Goal: Check status: Check status

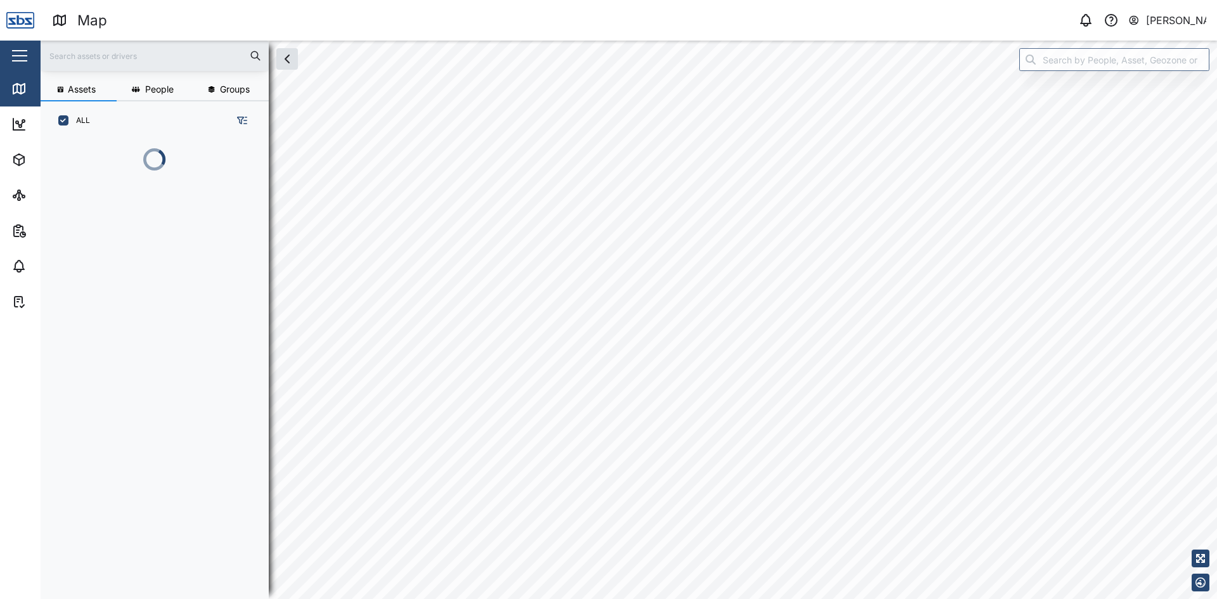
scroll to position [444, 198]
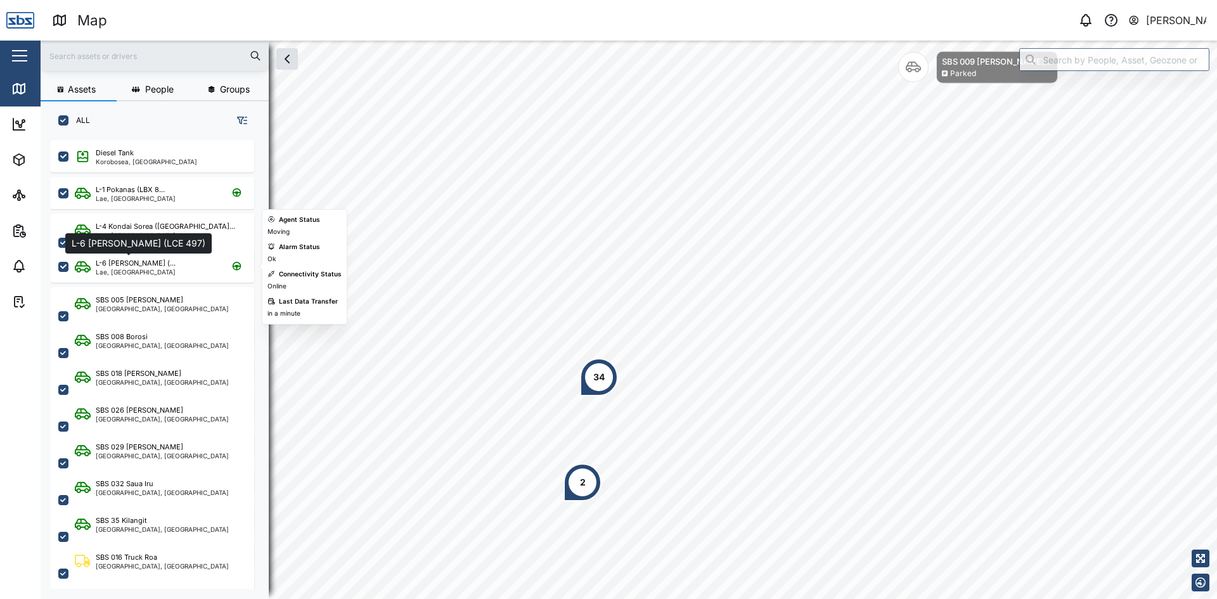
click at [142, 261] on div "L-6 [PERSON_NAME] (..." at bounding box center [136, 263] width 80 height 11
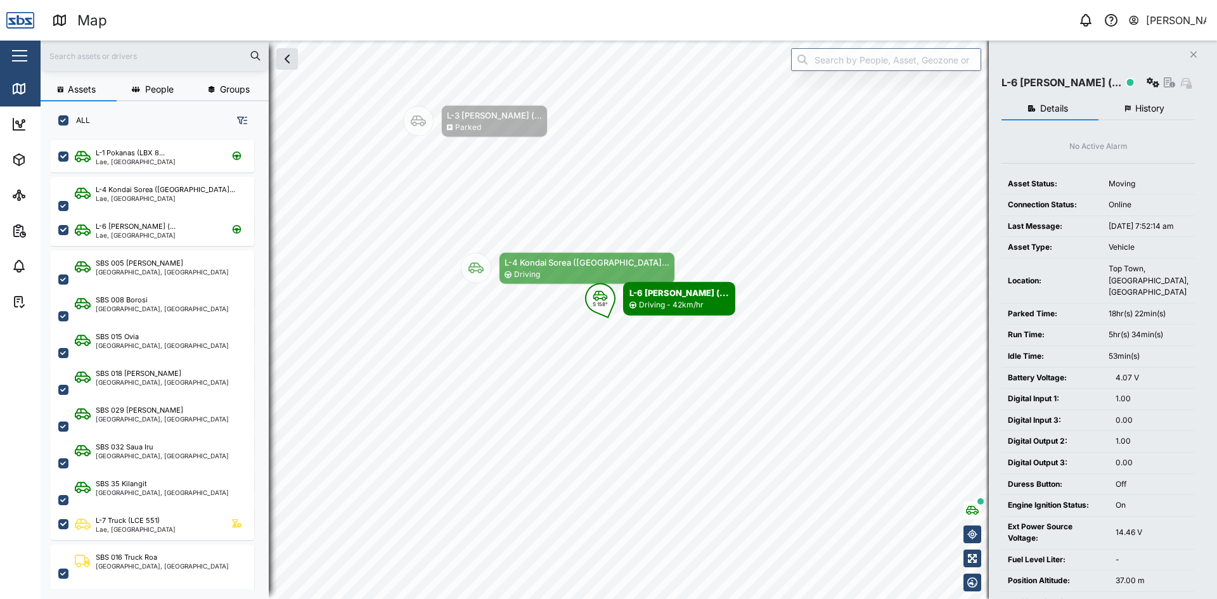
click at [1198, 53] on button "Close" at bounding box center [1194, 55] width 18 height 18
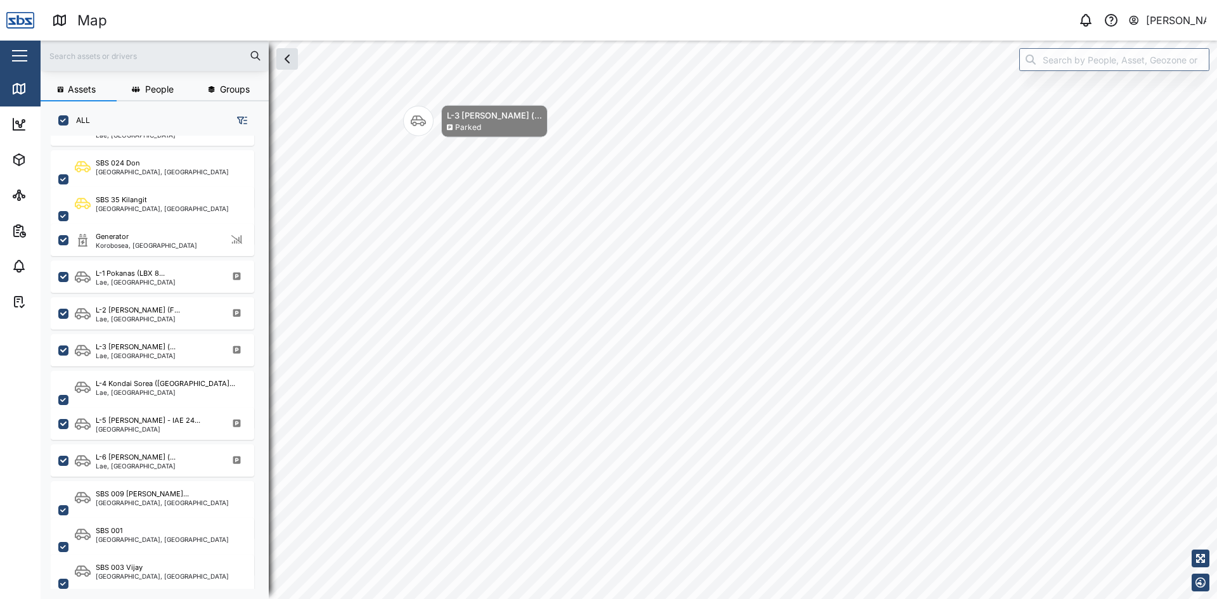
scroll to position [444, 0]
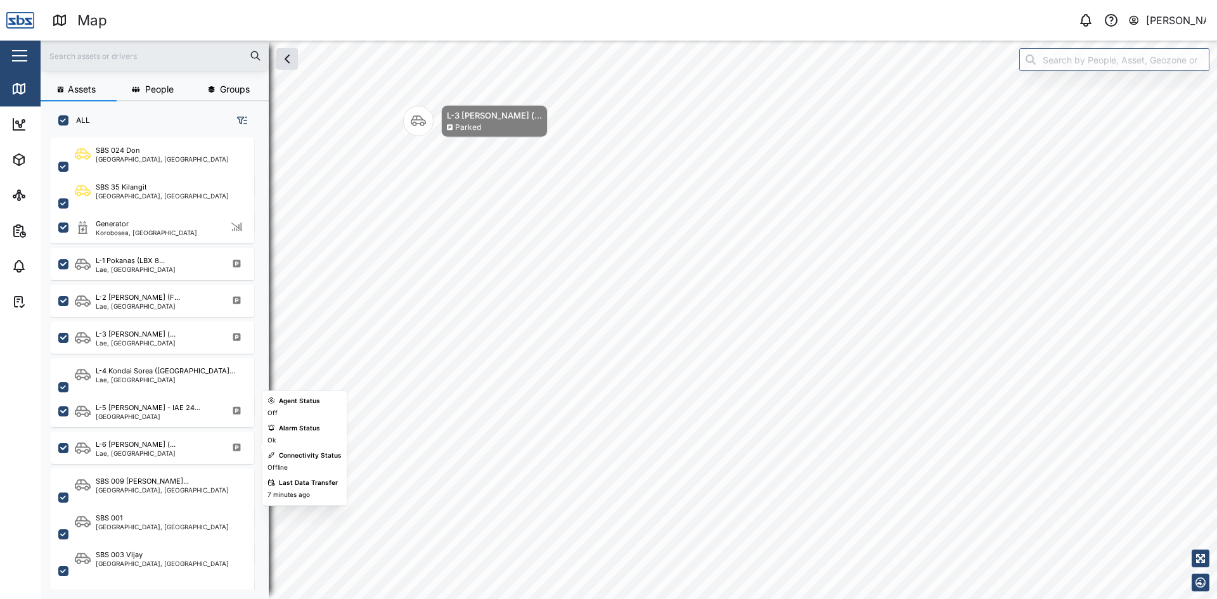
click at [117, 459] on div "L-6 Brett Richard (... Lae, Momase Region" at bounding box center [152, 448] width 203 height 32
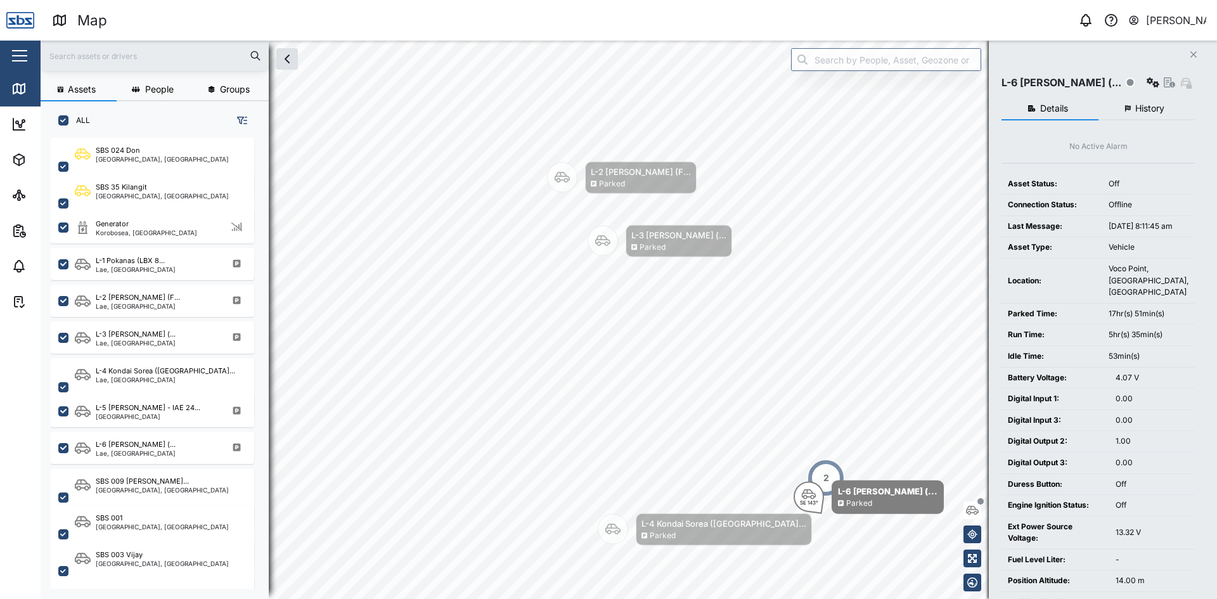
click at [1195, 54] on icon "button" at bounding box center [1193, 54] width 6 height 6
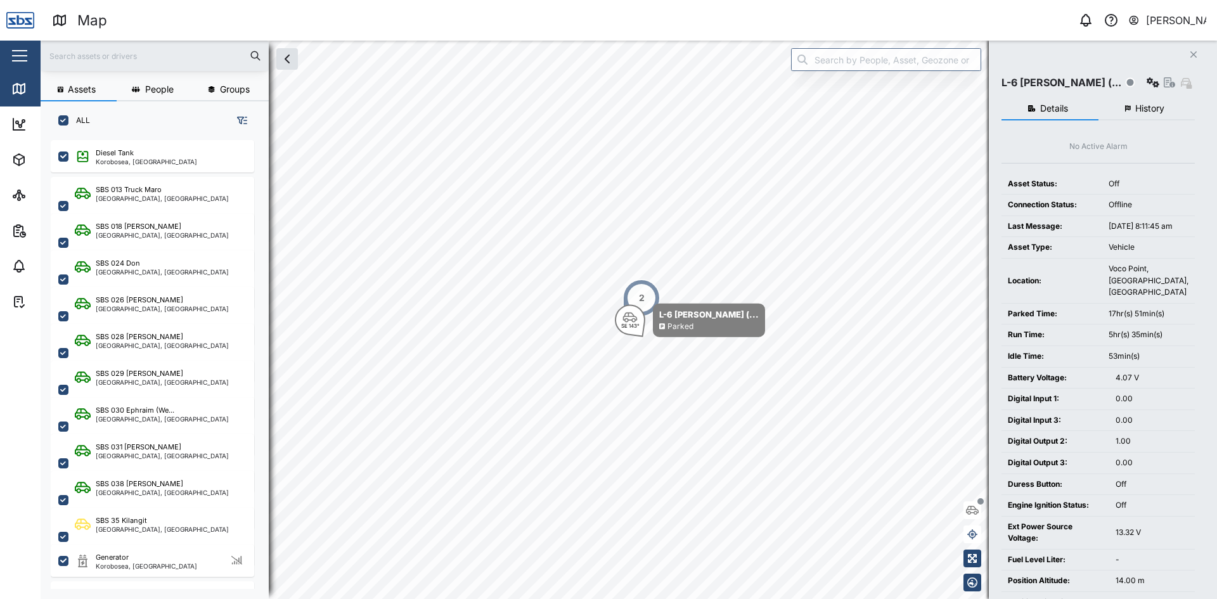
click at [1191, 52] on icon "Close" at bounding box center [1194, 54] width 8 height 10
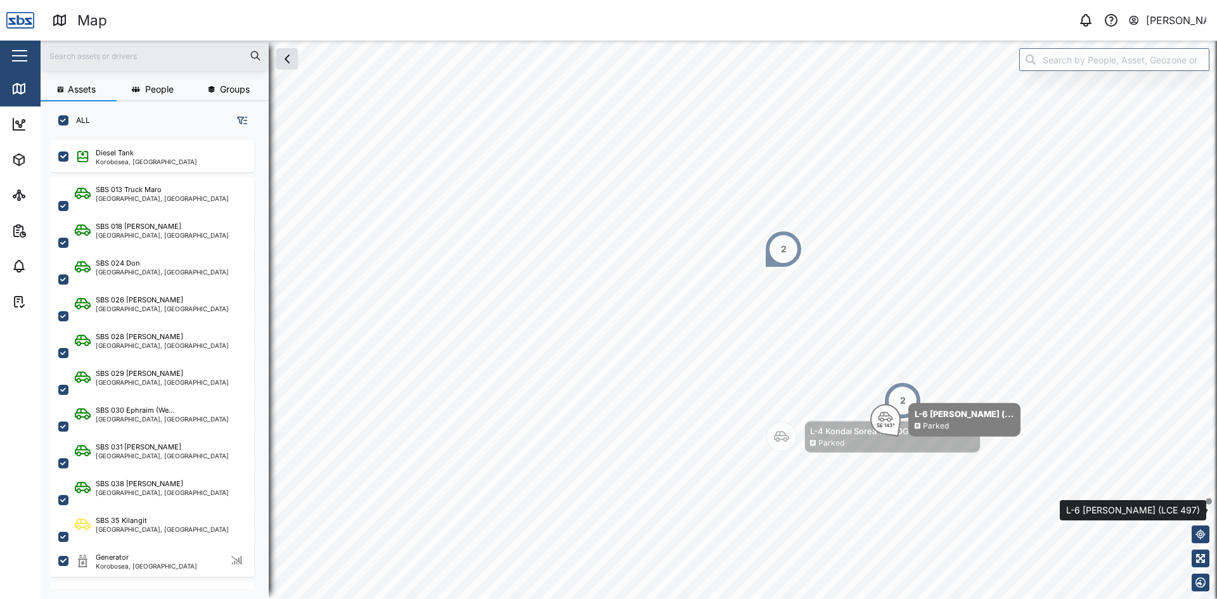
click at [1200, 516] on button "button" at bounding box center [1201, 510] width 18 height 18
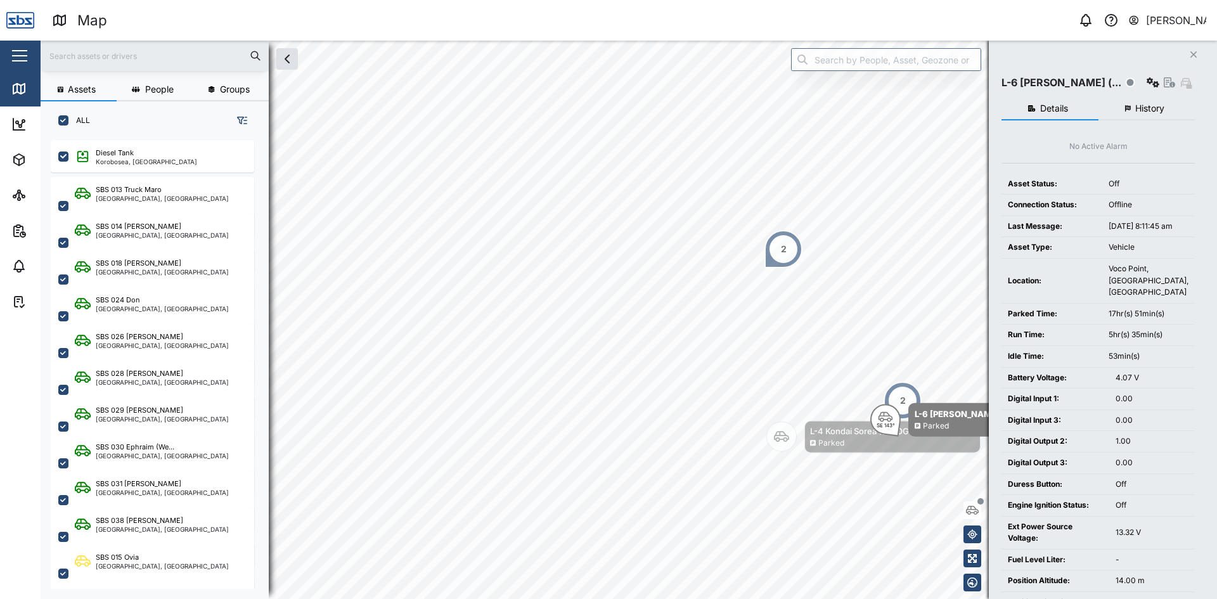
click at [1190, 52] on icon "Close" at bounding box center [1194, 54] width 8 height 10
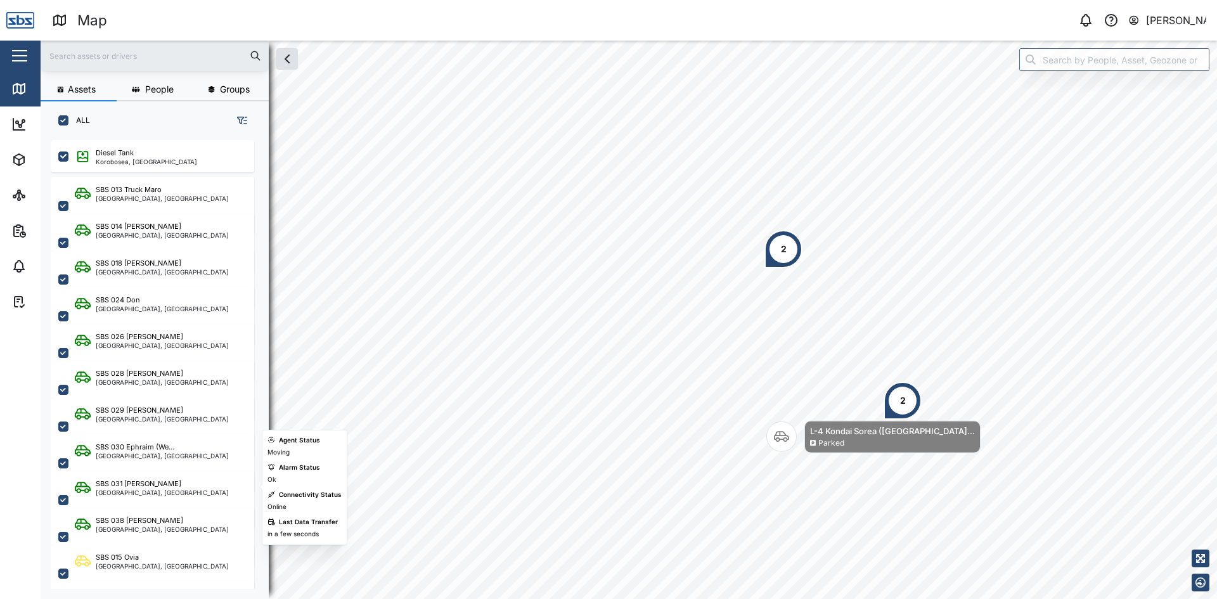
click at [126, 487] on div "SBS 031 [PERSON_NAME]" at bounding box center [139, 484] width 86 height 11
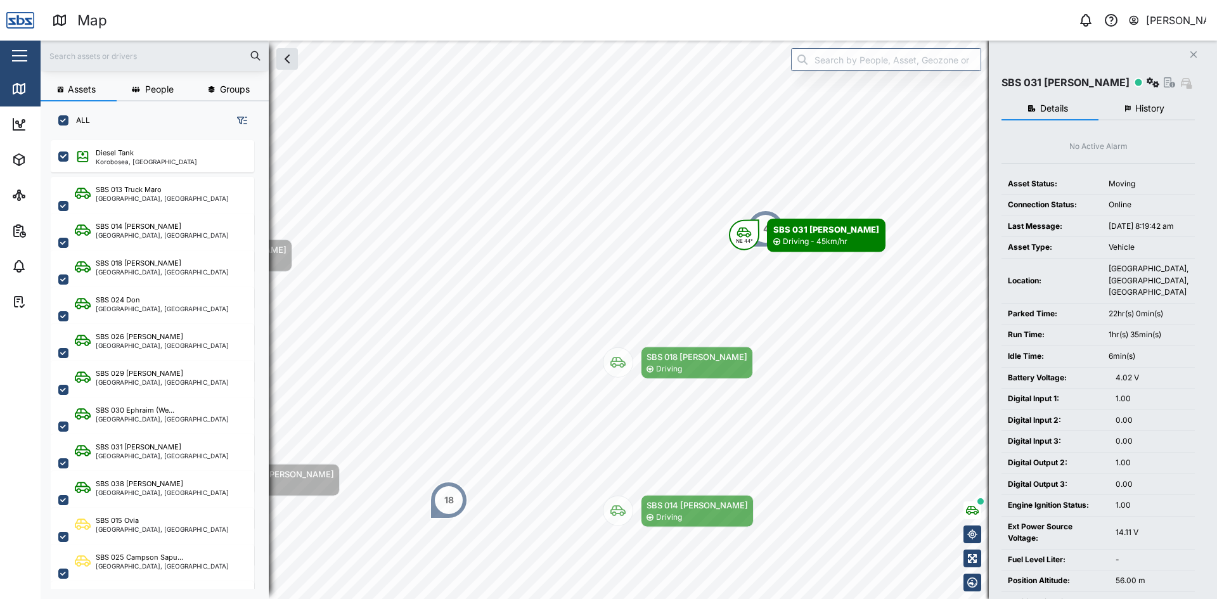
click at [1151, 108] on span "History" at bounding box center [1149, 108] width 29 height 9
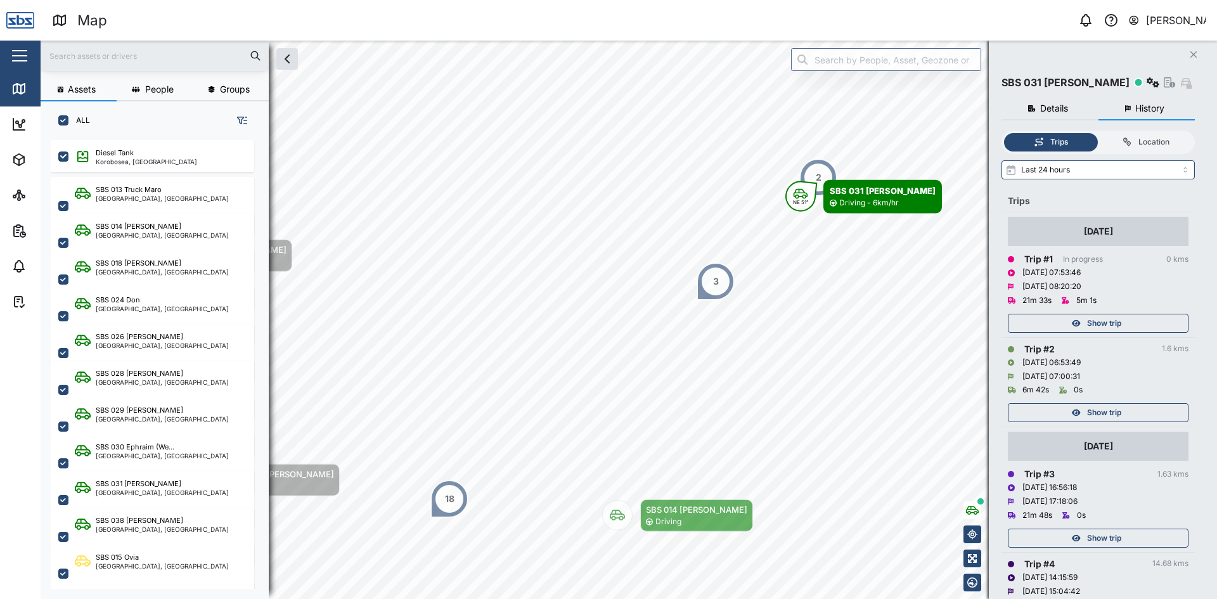
click at [1117, 416] on span "Show trip" at bounding box center [1104, 413] width 34 height 18
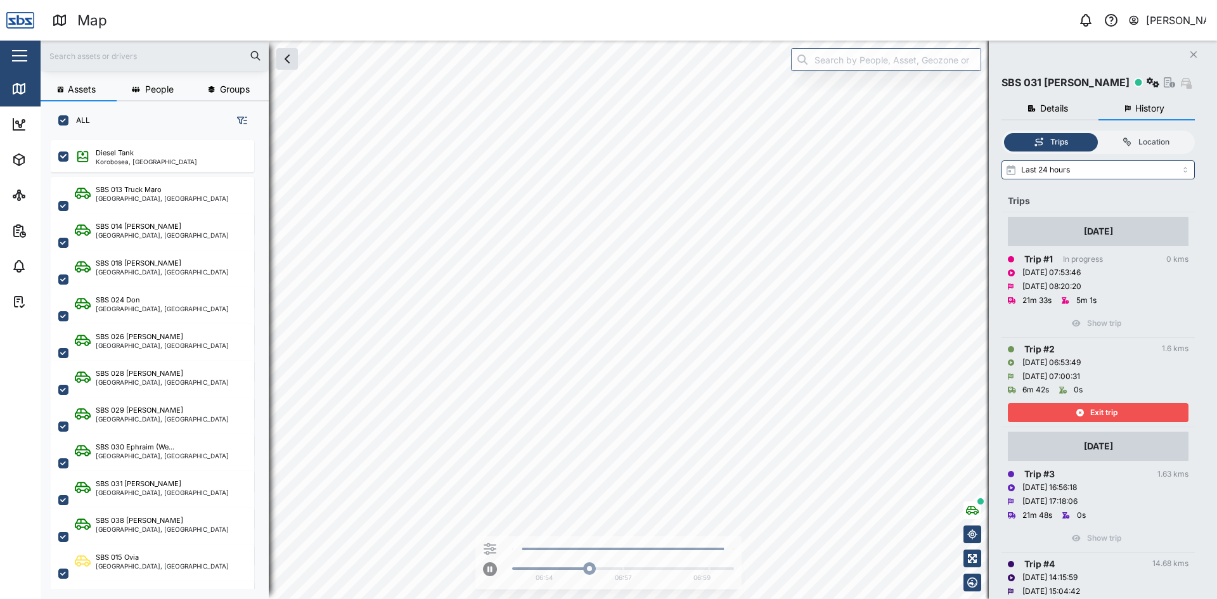
click at [1103, 408] on span "Exit trip" at bounding box center [1103, 413] width 27 height 18
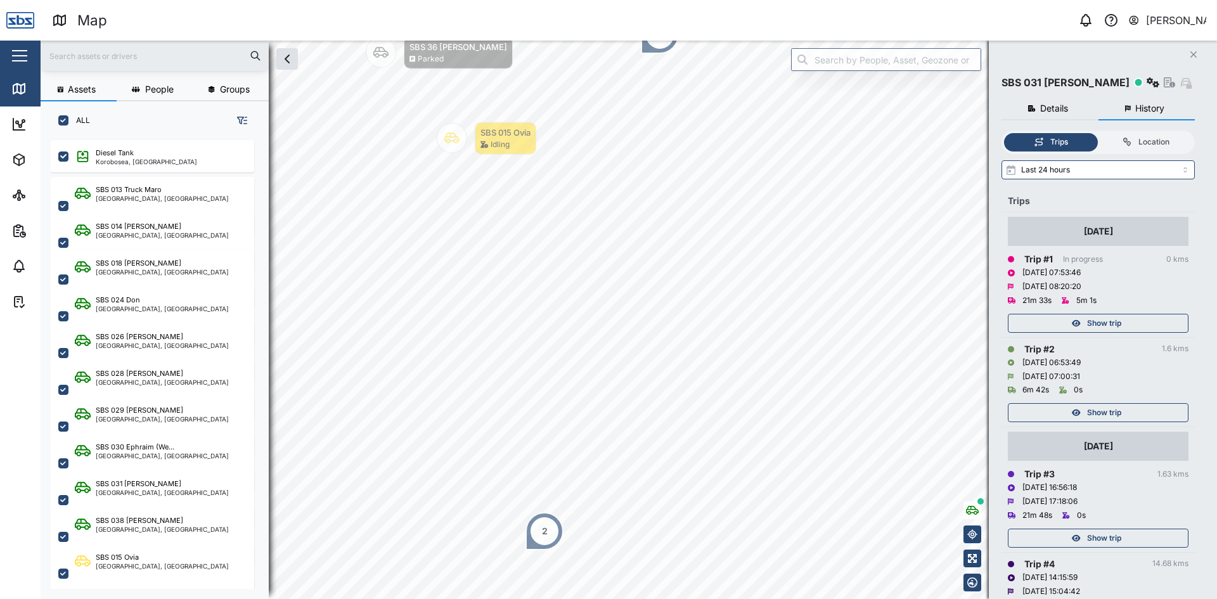
click at [1122, 540] on div "Show trip" at bounding box center [1096, 538] width 165 height 18
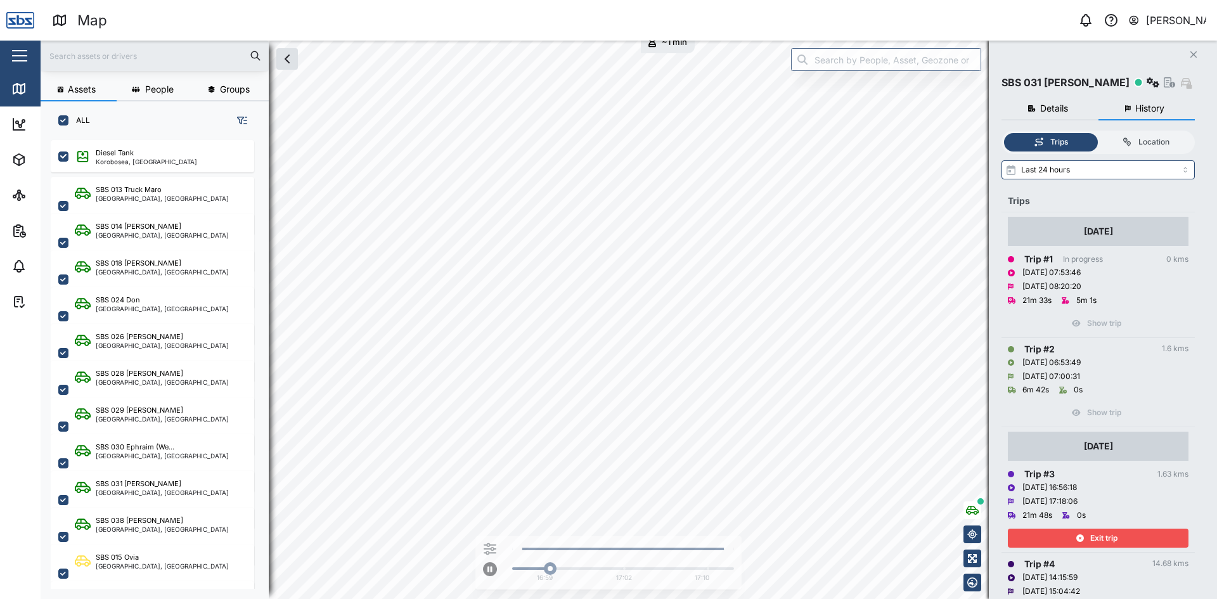
click at [1122, 540] on div "Exit trip" at bounding box center [1096, 538] width 165 height 18
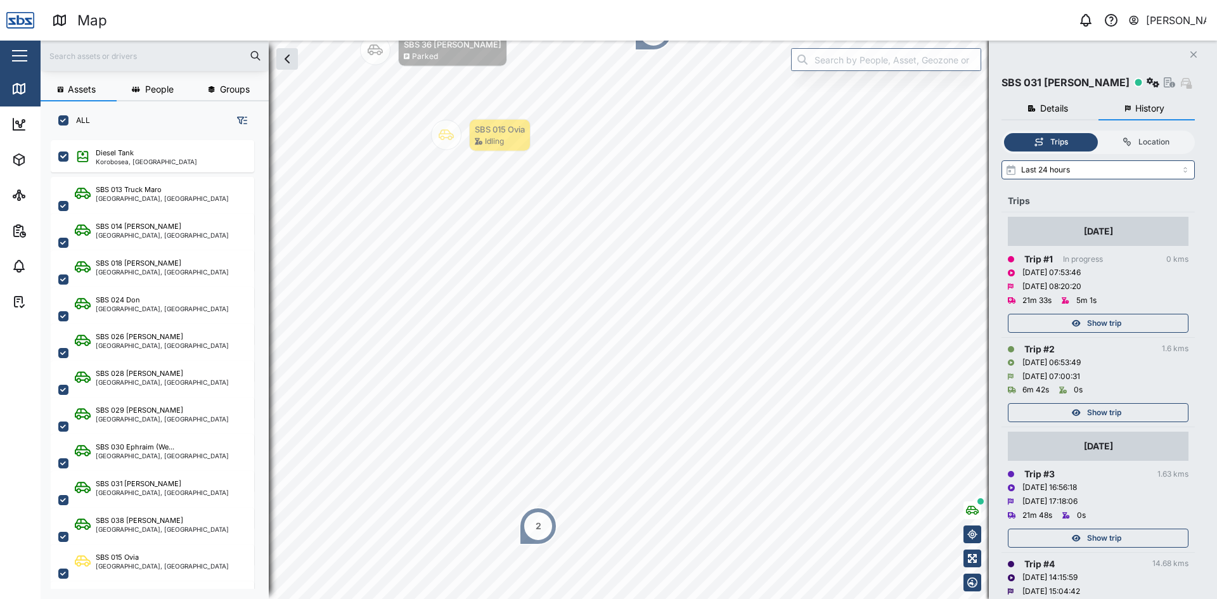
click at [1103, 406] on span "Show trip" at bounding box center [1104, 413] width 34 height 18
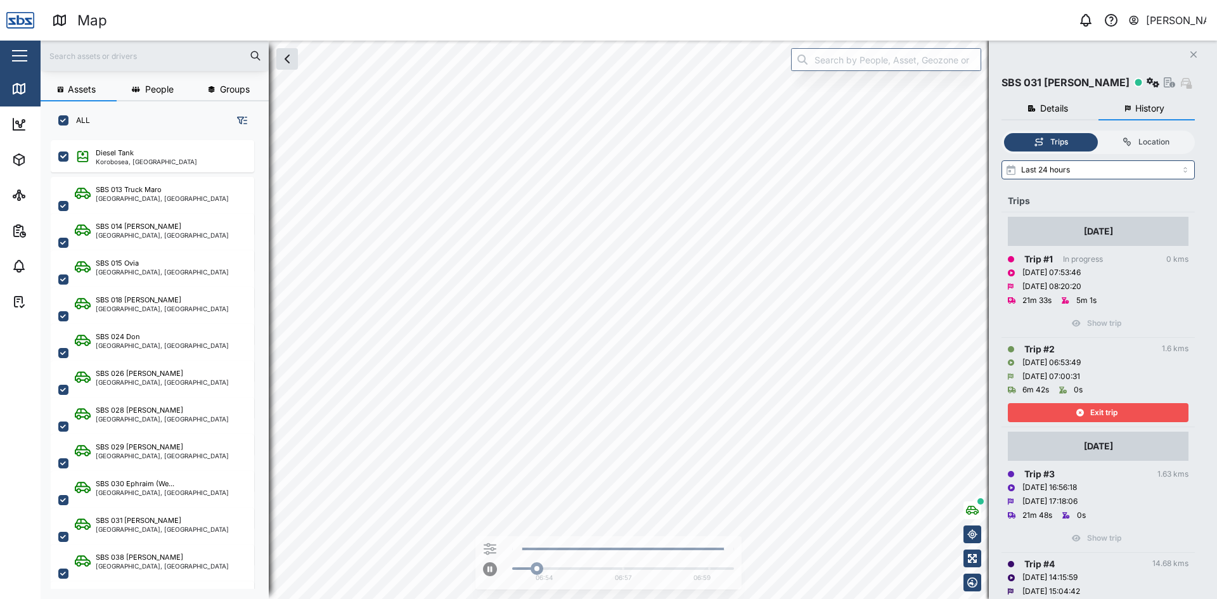
click at [1103, 406] on span "Exit trip" at bounding box center [1103, 413] width 27 height 18
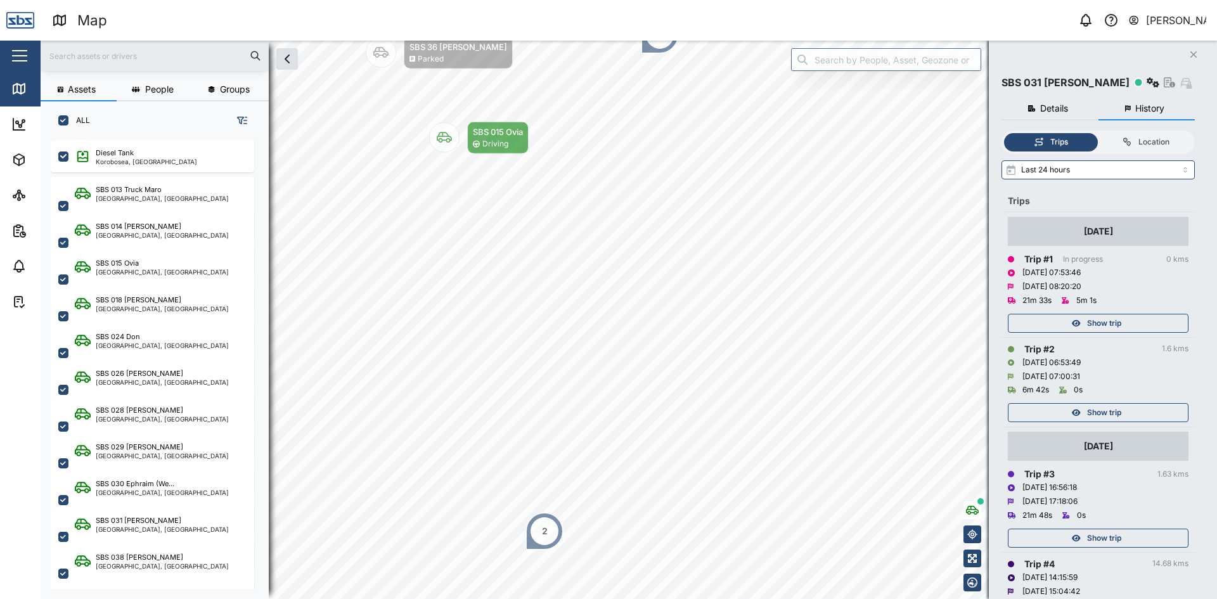
click at [1106, 321] on span "Show trip" at bounding box center [1104, 323] width 34 height 18
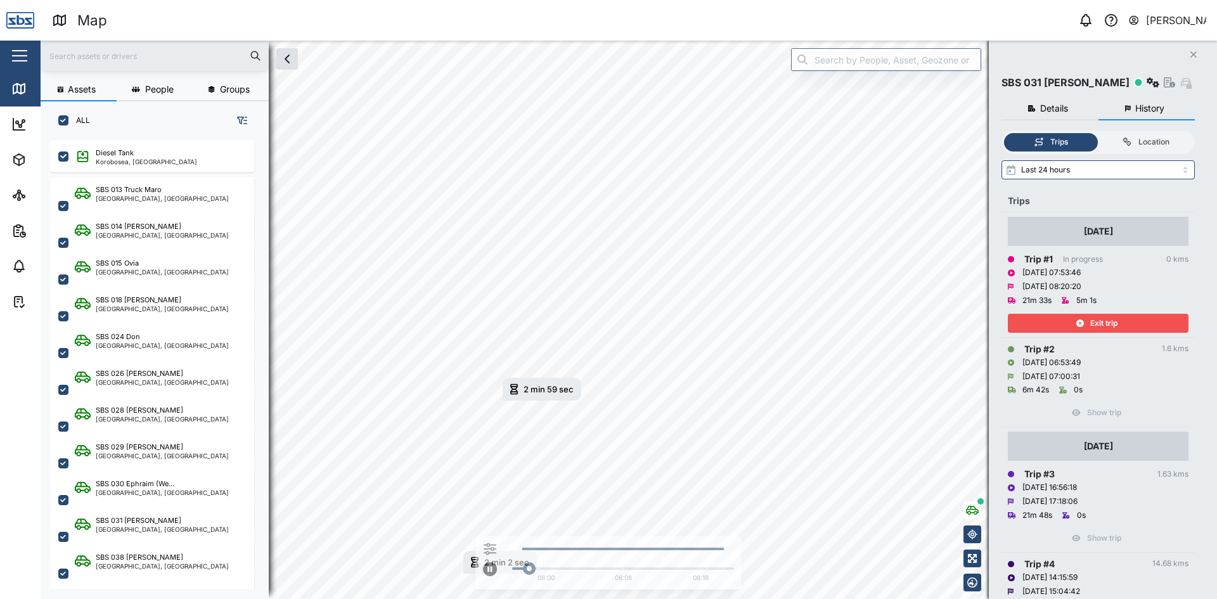
click at [1106, 321] on span "Exit trip" at bounding box center [1103, 323] width 27 height 18
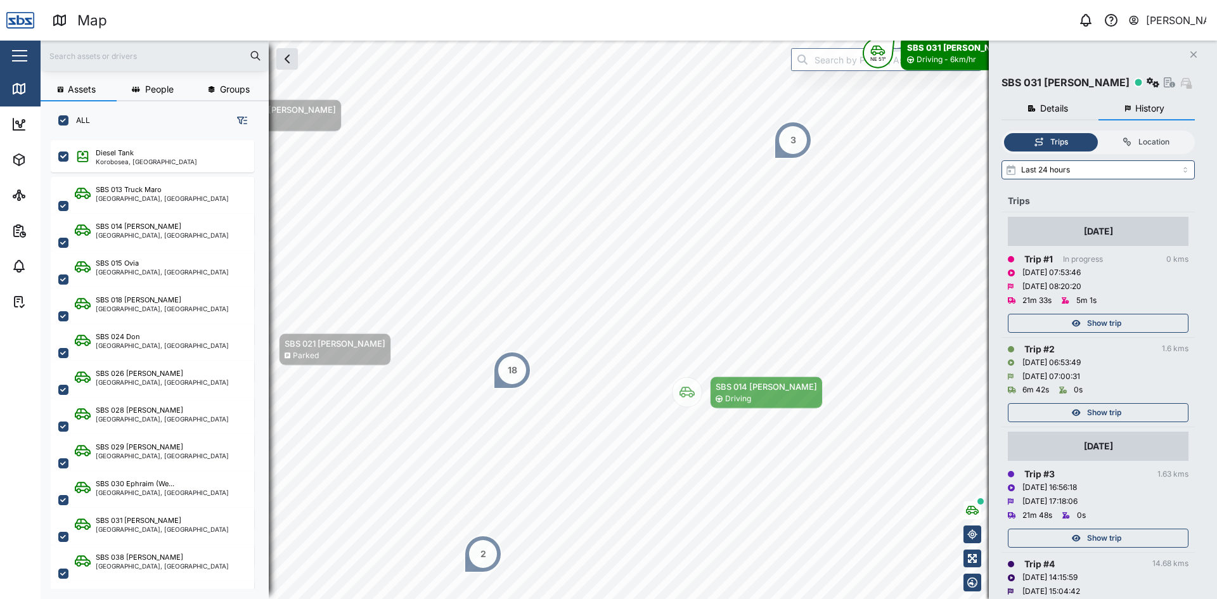
click at [1195, 51] on icon "Close" at bounding box center [1194, 54] width 8 height 10
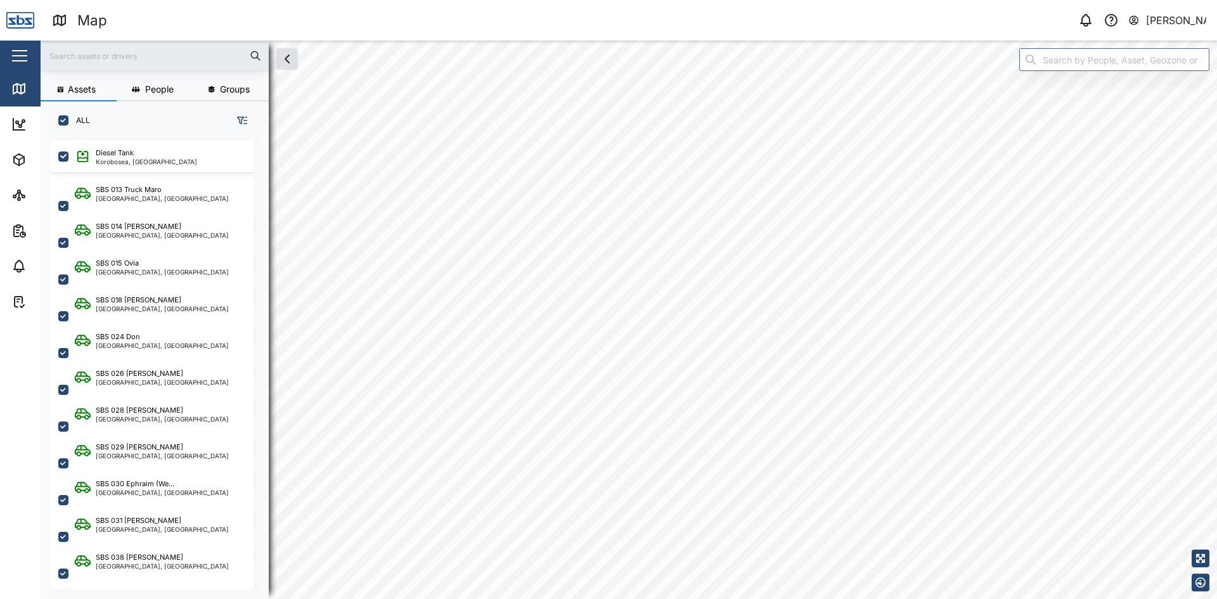
scroll to position [444, 198]
